Goal: Information Seeking & Learning: Learn about a topic

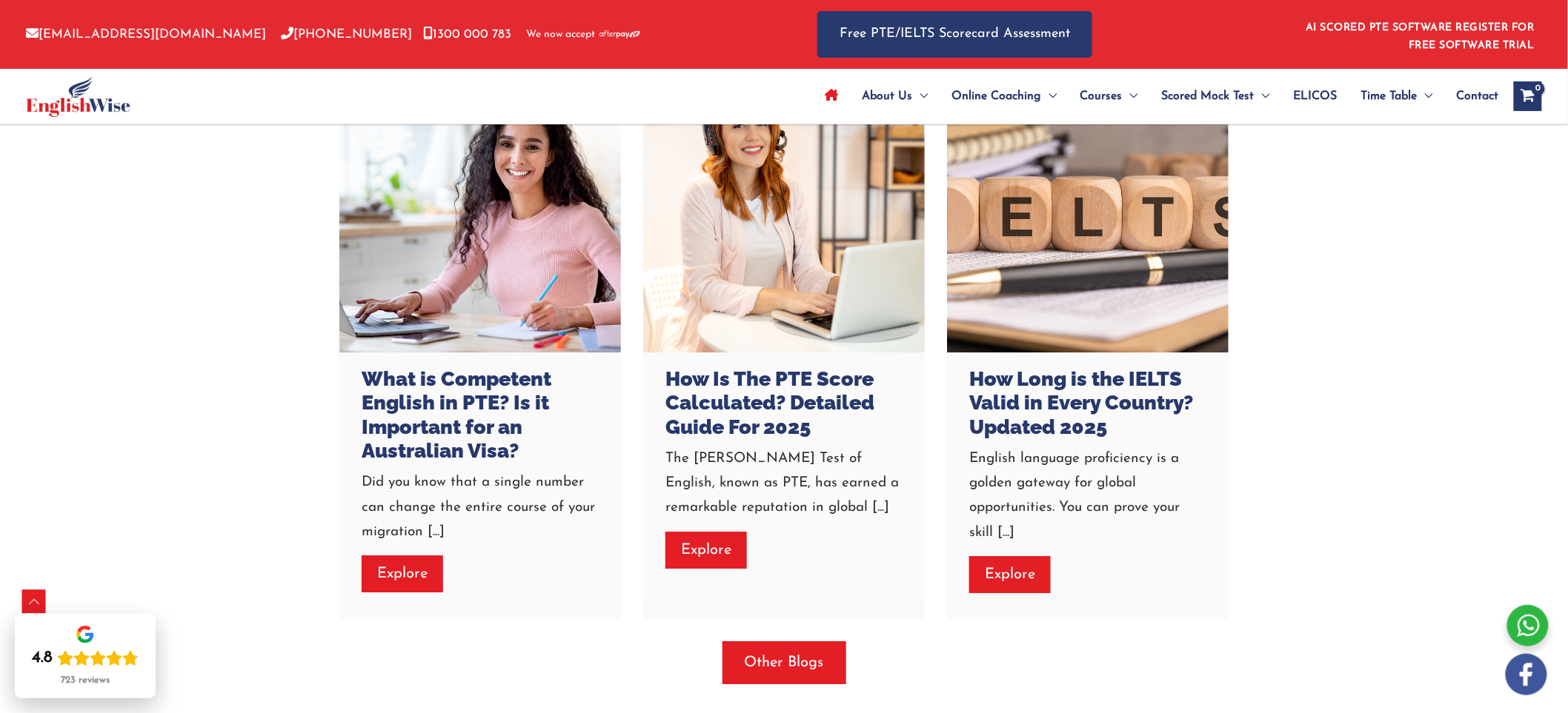
scroll to position [4032, 0]
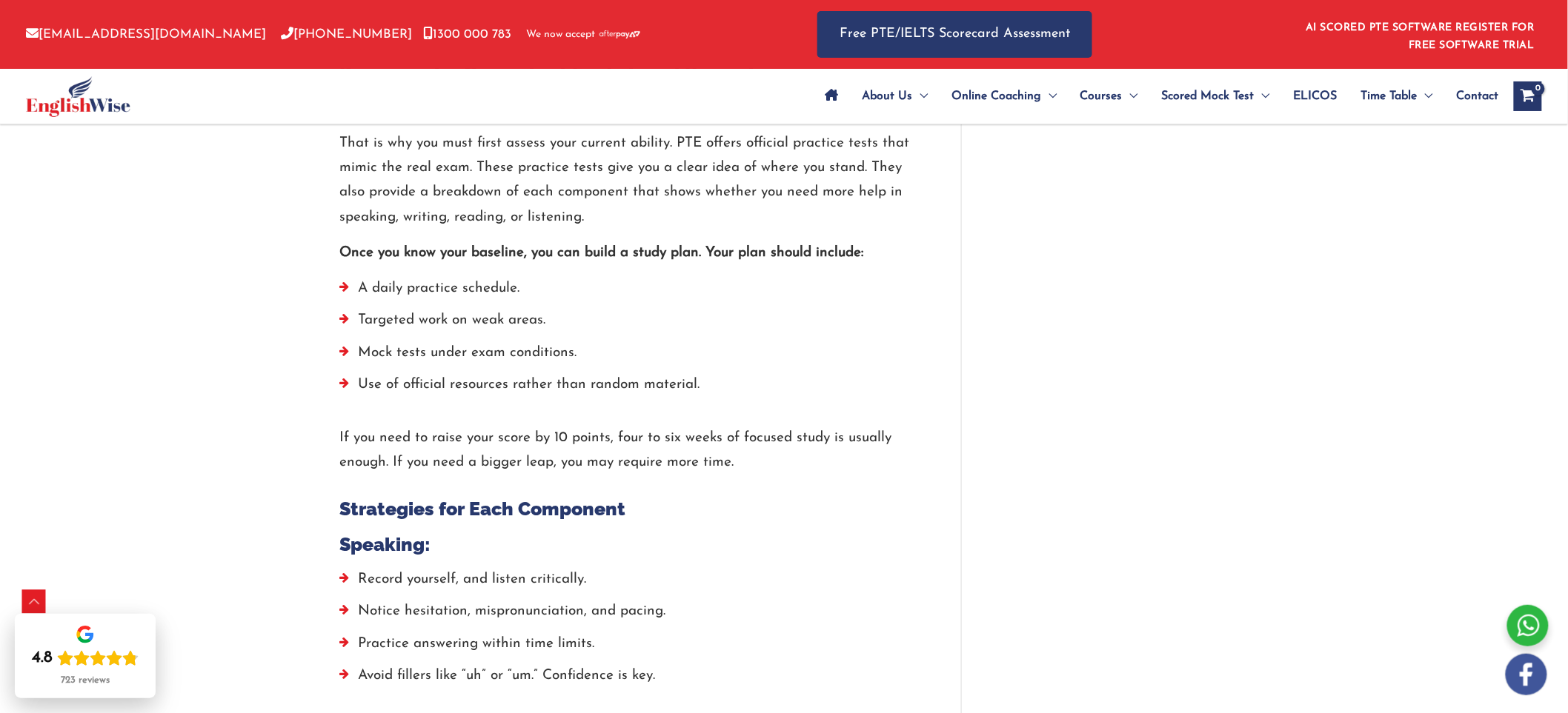
scroll to position [2948, 0]
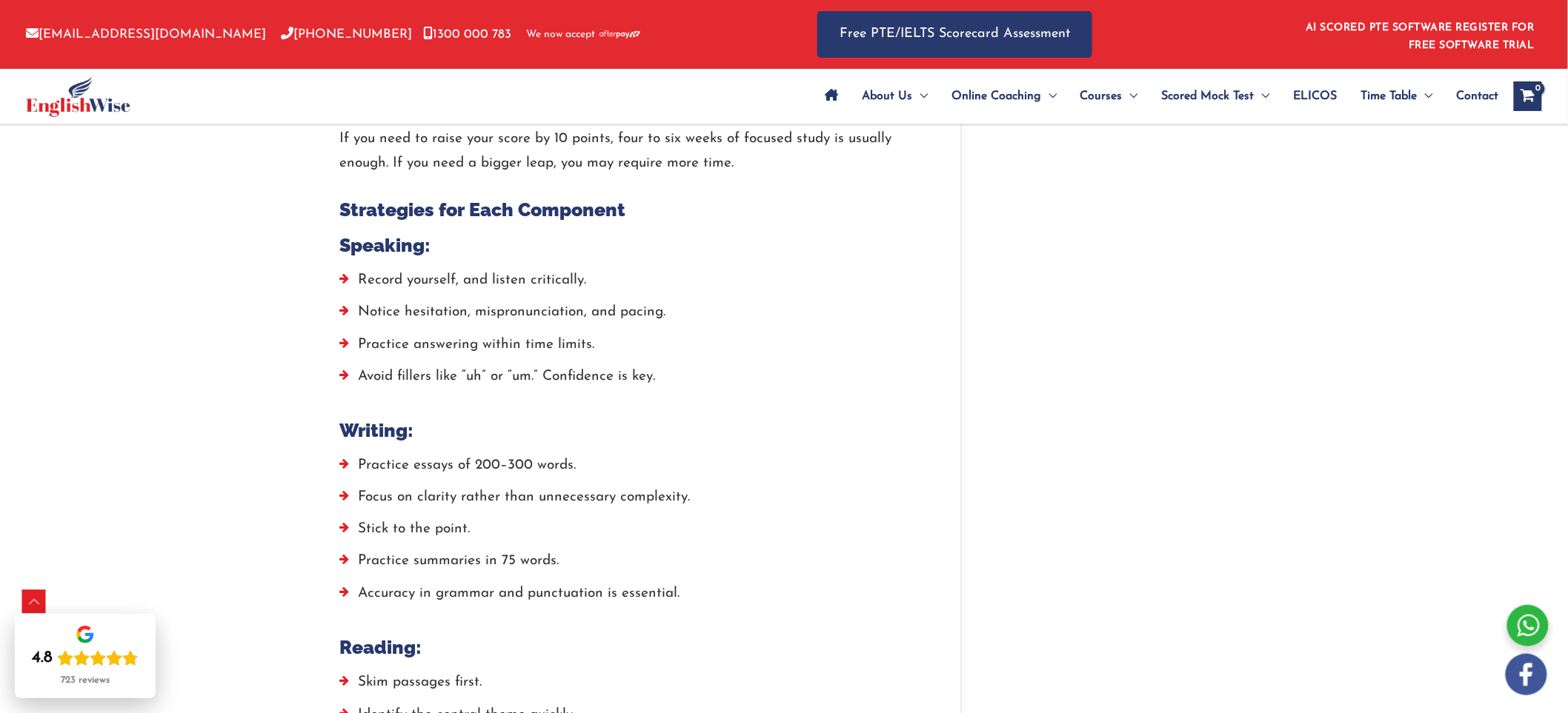
scroll to position [3277, 0]
